Goal: Information Seeking & Learning: Understand process/instructions

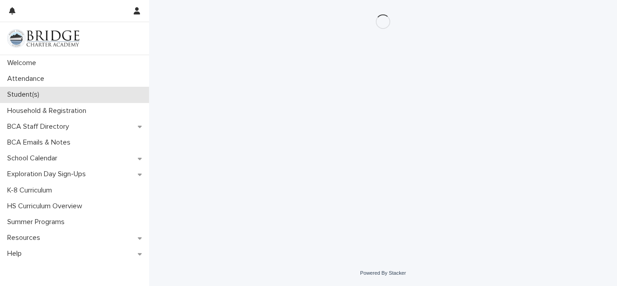
click at [132, 100] on div "Student(s)" at bounding box center [74, 95] width 149 height 16
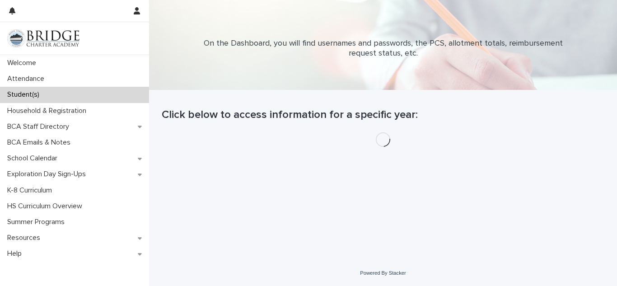
click at [132, 101] on div "Student(s)" at bounding box center [74, 95] width 149 height 16
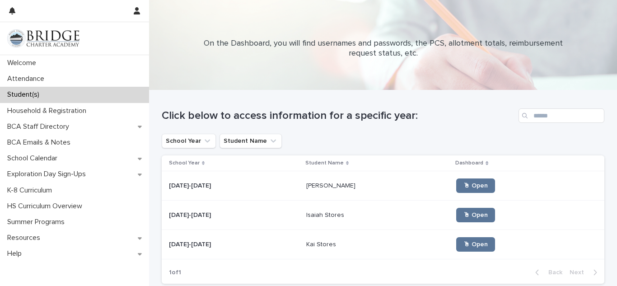
click at [216, 238] on div "[DATE]-[DATE] [DATE]-[DATE]" at bounding box center [234, 244] width 130 height 15
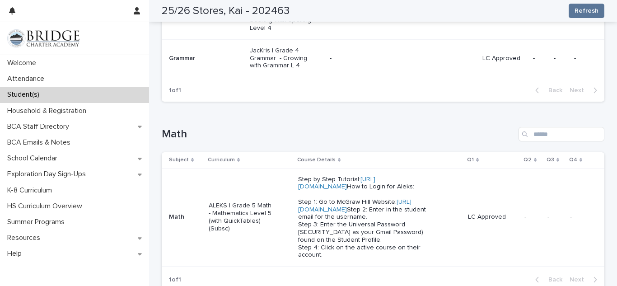
scroll to position [398, 0]
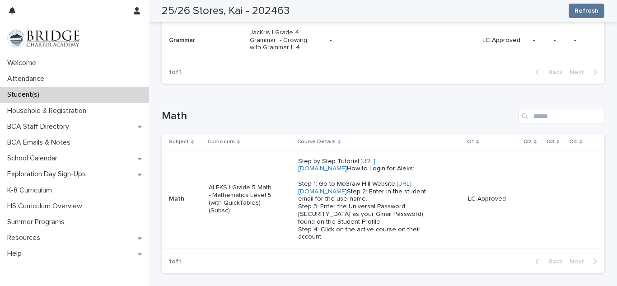
click at [317, 203] on p "Step by Step Tutorial: [URL][DOMAIN_NAME] How to Login for Aleks: Step 1: Go to…" at bounding box center [362, 200] width 129 height 84
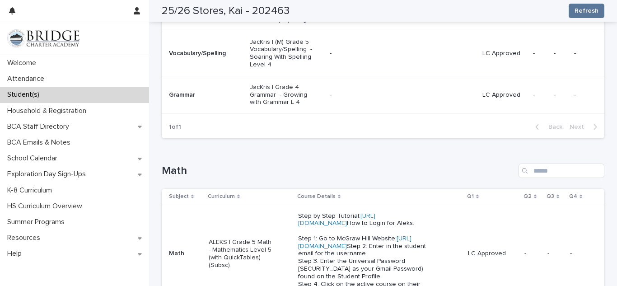
scroll to position [344, 0]
click at [331, 249] on link "[URL][DOMAIN_NAME]" at bounding box center [354, 242] width 113 height 14
